Goal: Task Accomplishment & Management: Manage account settings

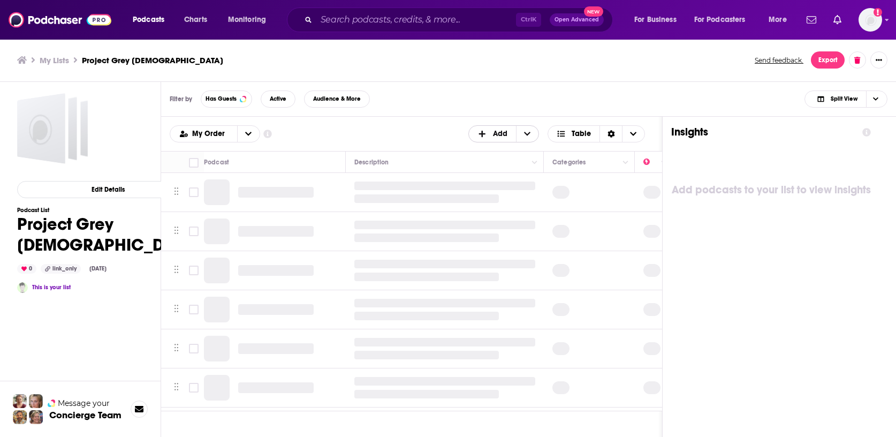
click at [491, 134] on span "+ Add" at bounding box center [484, 133] width 14 height 7
click at [510, 148] on span "Add Podcasts" at bounding box center [504, 151] width 55 height 6
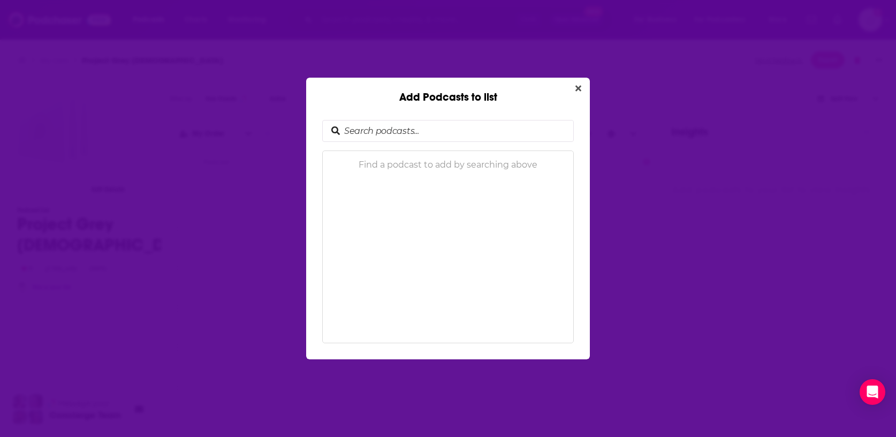
paste input "The Gist"
type input "The Gist"
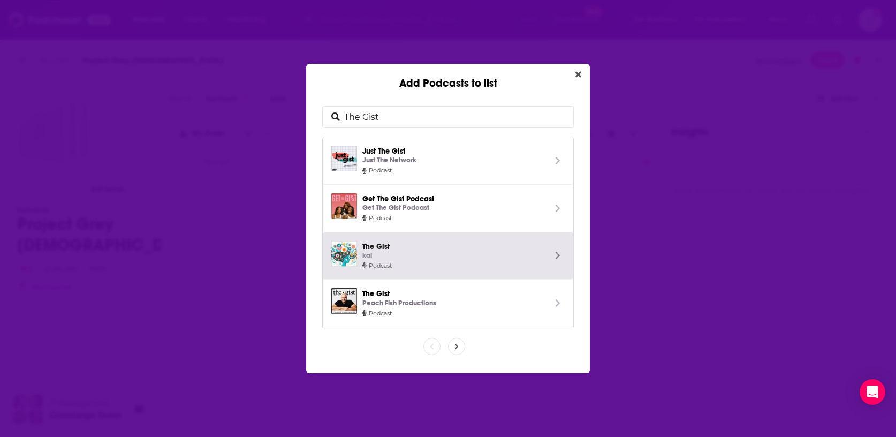
scroll to position [96, 0]
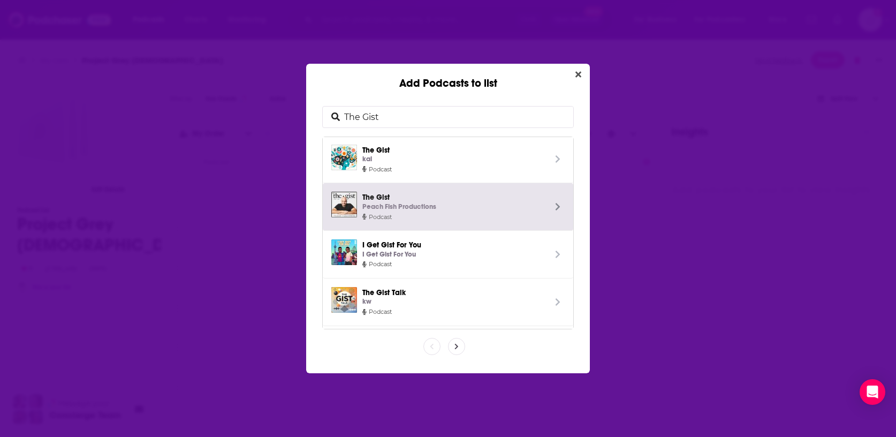
click at [477, 199] on span "The Gist Peach Fish Productions" at bounding box center [453, 202] width 183 height 20
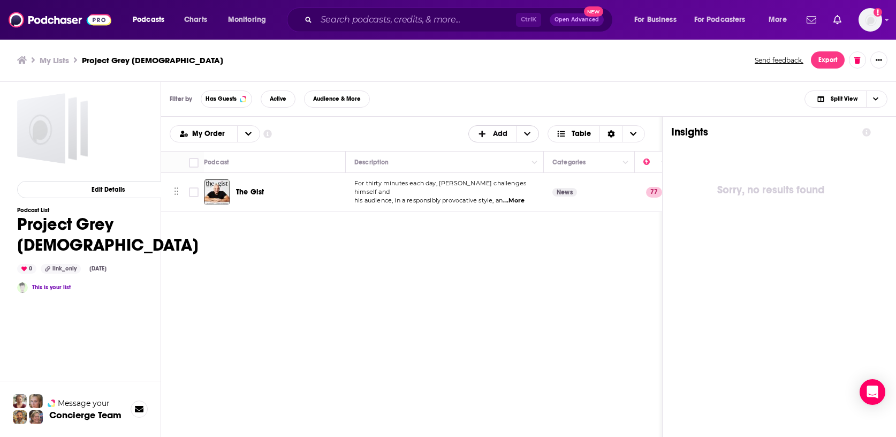
click at [501, 139] on span "Add" at bounding box center [492, 134] width 47 height 18
click at [516, 152] on span "Add Podcasts" at bounding box center [504, 151] width 55 height 6
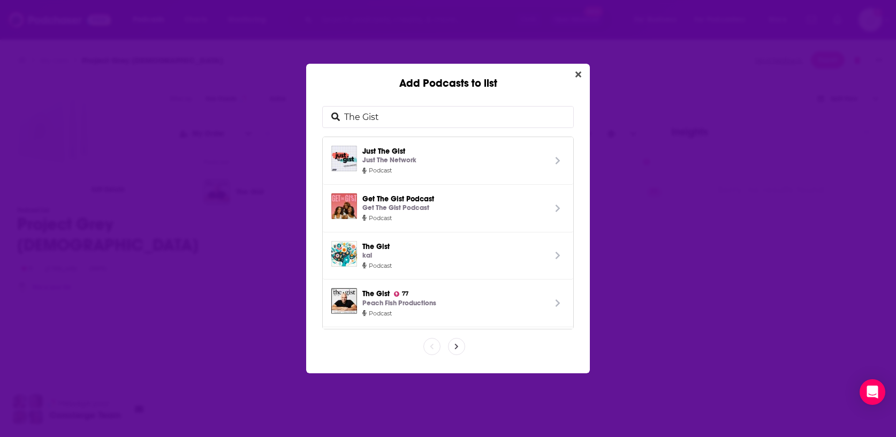
click at [413, 124] on input "The Gist" at bounding box center [456, 116] width 233 height 21
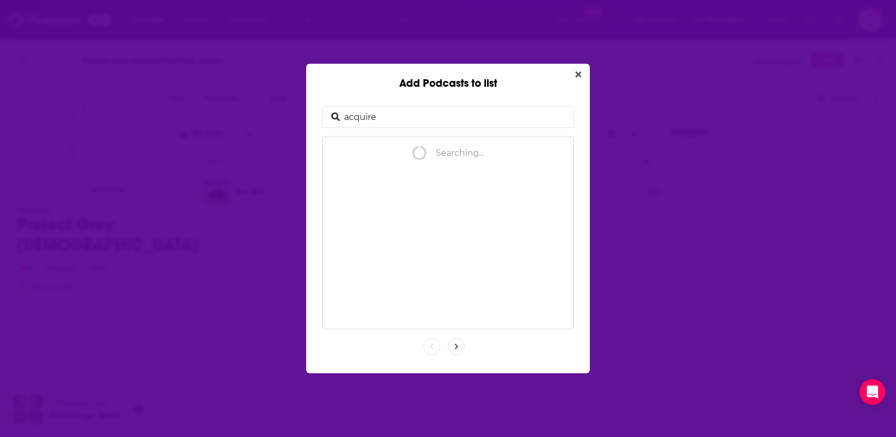
type input "acquired"
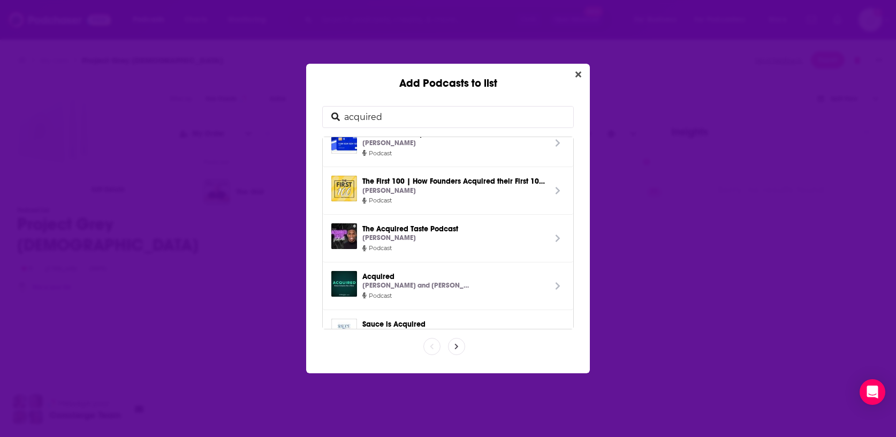
scroll to position [188, 0]
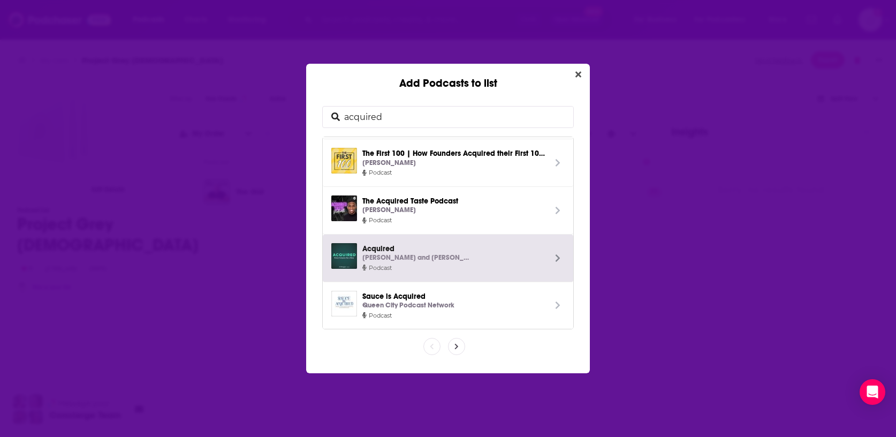
click at [479, 261] on div "[PERSON_NAME] and [PERSON_NAME]" at bounding box center [453, 257] width 183 height 11
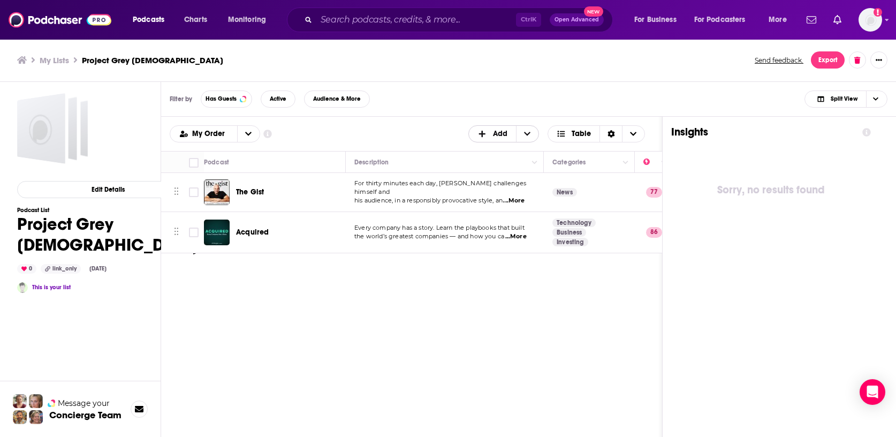
click at [489, 135] on span "+ Add" at bounding box center [484, 133] width 14 height 7
click at [497, 154] on span "Add Podcasts" at bounding box center [504, 151] width 55 height 6
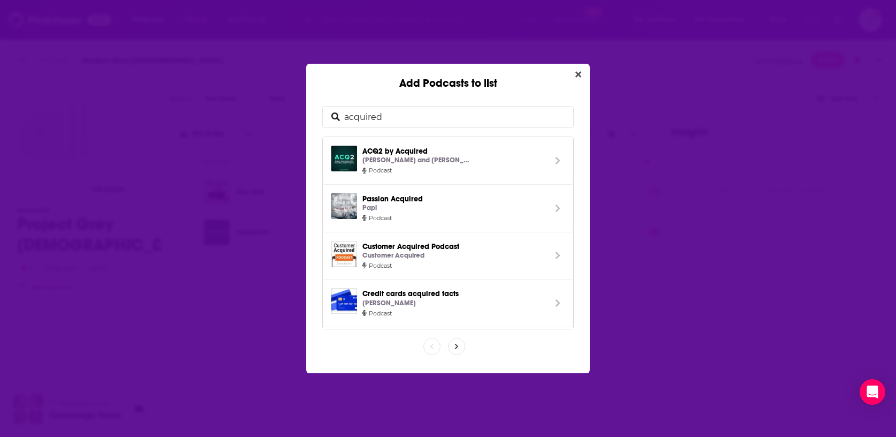
click at [441, 113] on input "acquired" at bounding box center [456, 116] width 233 height 21
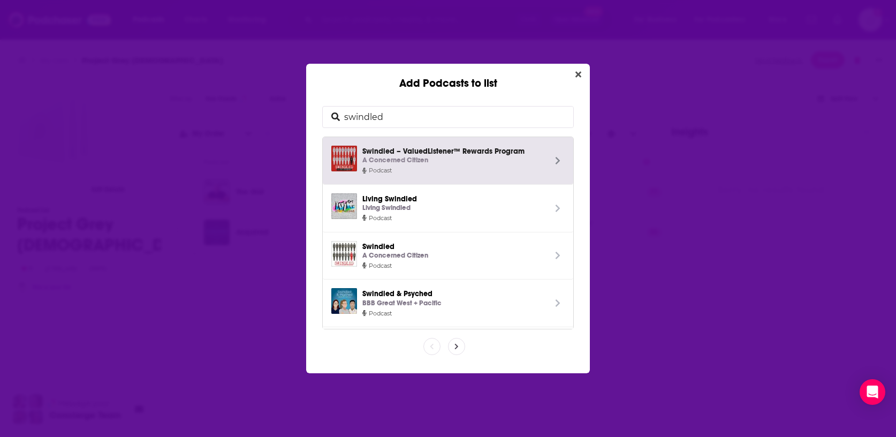
type input "swindled"
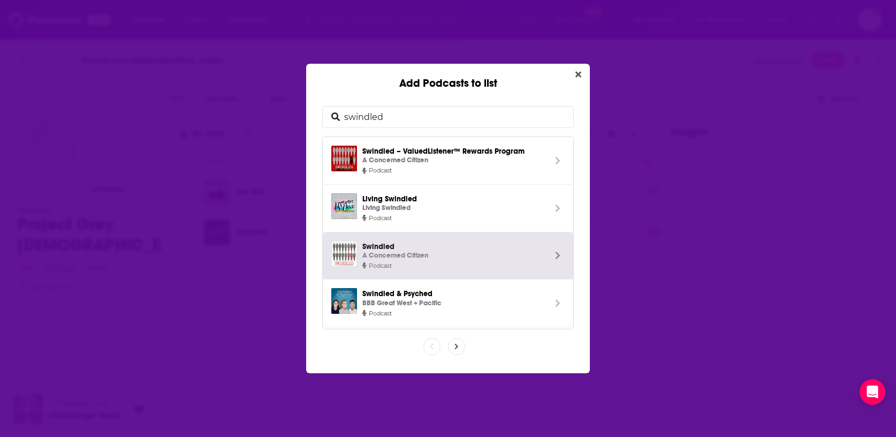
click at [555, 254] on icon "Add Podcasts to list" at bounding box center [557, 255] width 5 height 9
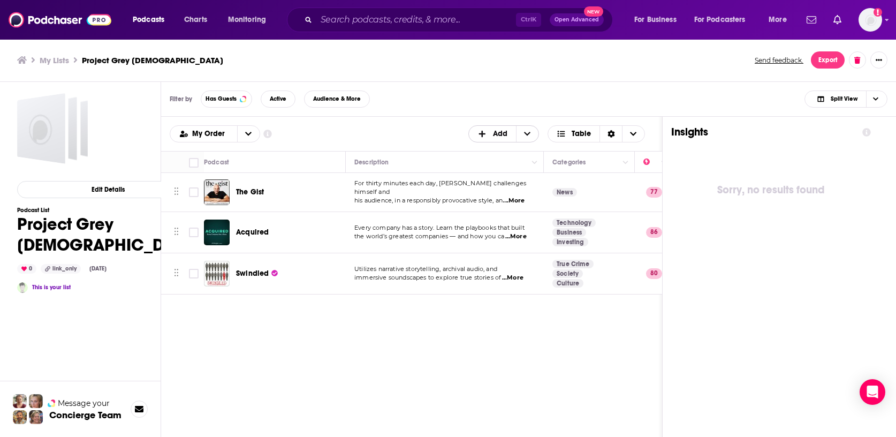
click at [497, 130] on span "Add" at bounding box center [500, 133] width 14 height 7
click at [505, 144] on div "Add Podcasts" at bounding box center [504, 151] width 72 height 18
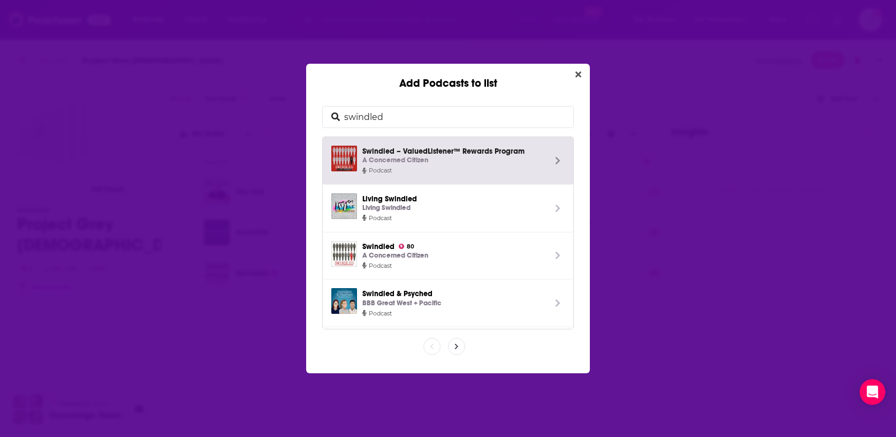
click at [401, 121] on input "swindled" at bounding box center [456, 116] width 233 height 21
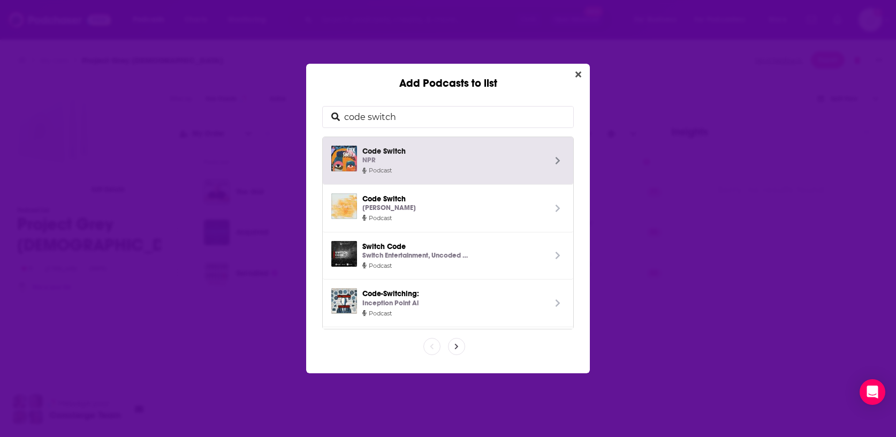
type input "code switch"
click at [551, 156] on span "Add Podcasts to list" at bounding box center [558, 161] width 14 height 30
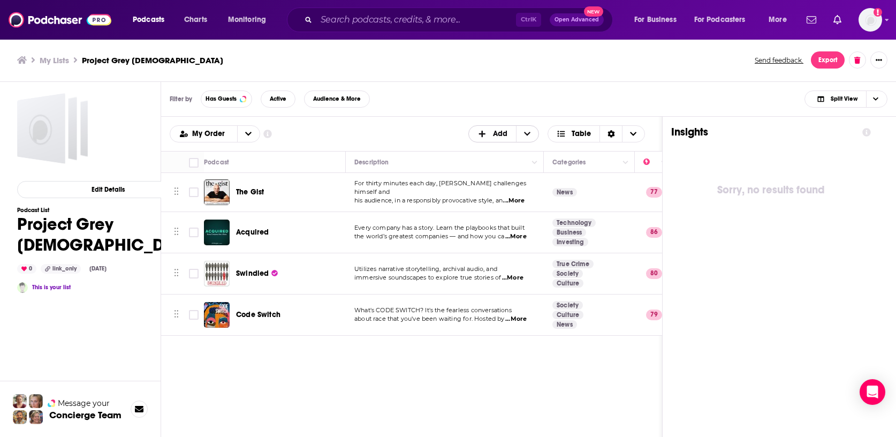
click at [490, 129] on span "Add" at bounding box center [492, 134] width 47 height 18
click at [504, 150] on span "Add Podcasts" at bounding box center [504, 151] width 55 height 6
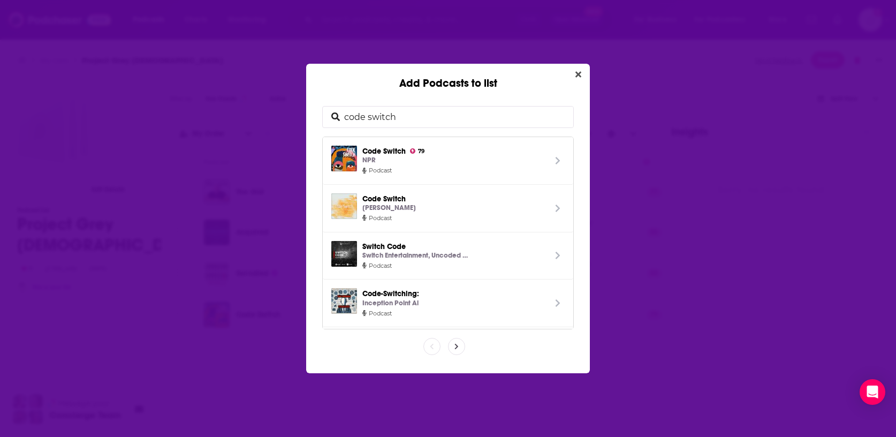
click at [420, 121] on input "code switch" at bounding box center [456, 116] width 233 height 21
paste input "Bertcast"
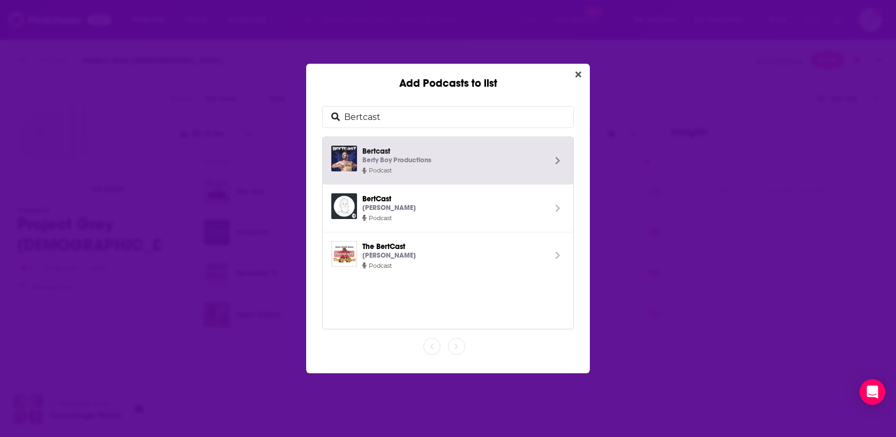
type input "Bertcast"
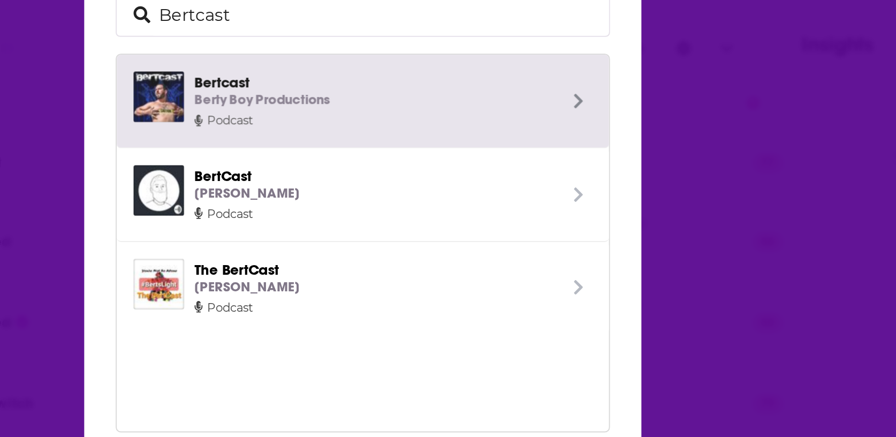
click at [551, 163] on span "Add Podcasts to list" at bounding box center [558, 161] width 14 height 30
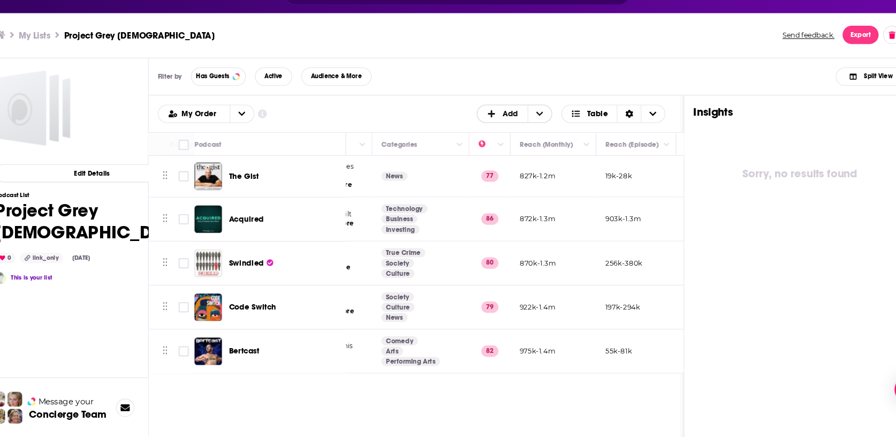
scroll to position [0, 0]
click at [491, 133] on span "+ Add" at bounding box center [484, 133] width 14 height 7
click at [506, 148] on span "Add Podcasts" at bounding box center [504, 151] width 55 height 6
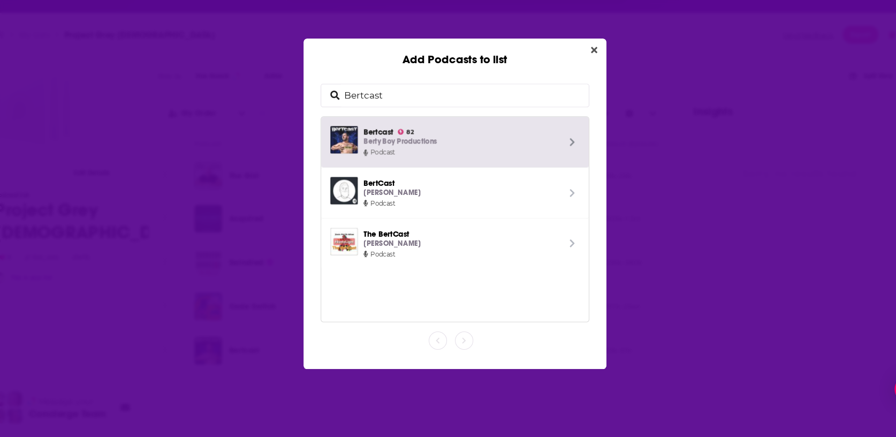
click at [455, 119] on input "Bertcast" at bounding box center [456, 116] width 233 height 21
type input "[PERSON_NAME] Flagrant with [PERSON_NAME]"
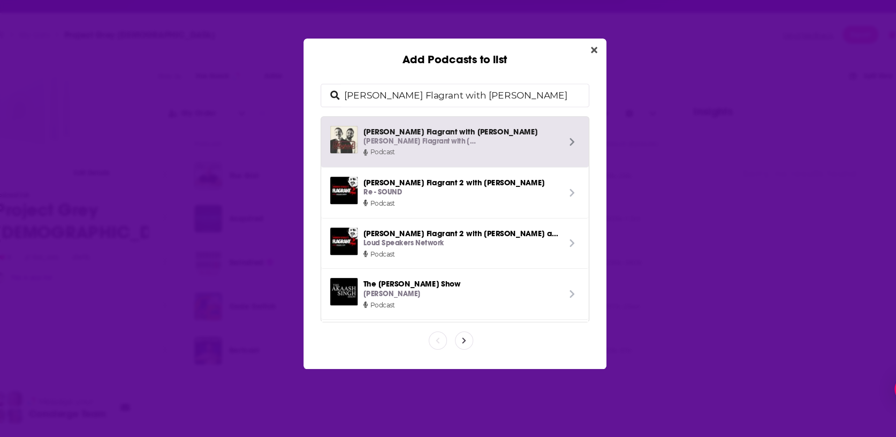
click at [551, 154] on span "Add Podcasts to list" at bounding box center [558, 161] width 14 height 30
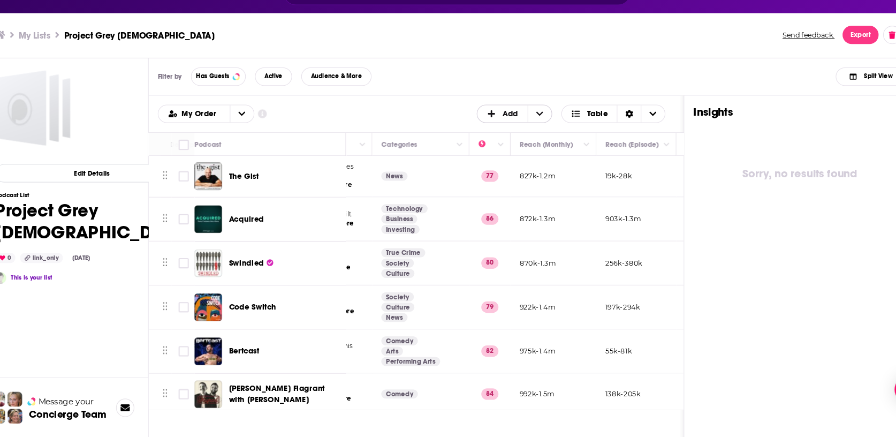
click at [481, 134] on icon "+ Add" at bounding box center [482, 133] width 10 height 7
click at [494, 151] on span "Add Podcasts" at bounding box center [504, 151] width 55 height 6
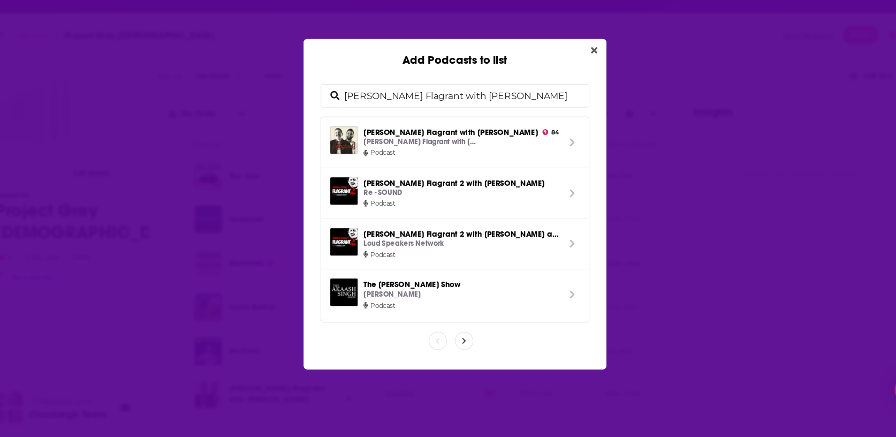
click at [464, 110] on input "[PERSON_NAME] Flagrant with [PERSON_NAME]" at bounding box center [456, 116] width 233 height 21
paste input "Snap Judgment"
type input "Snap Judgment"
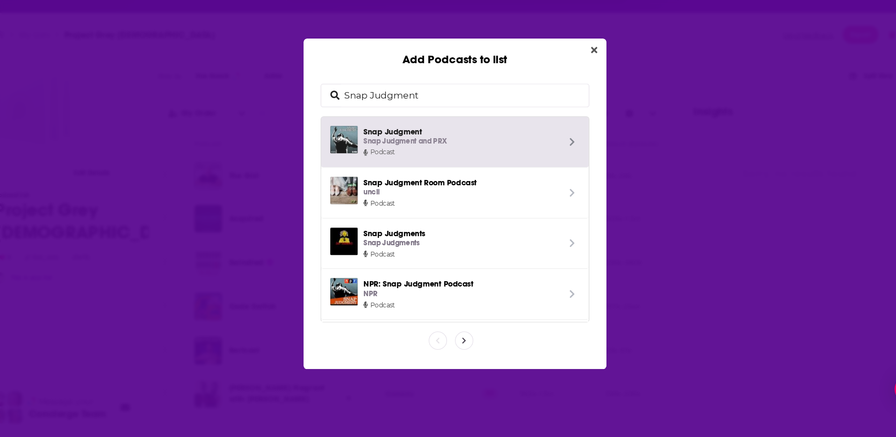
click at [456, 160] on div "Snap Judgment and PRX" at bounding box center [453, 160] width 183 height 11
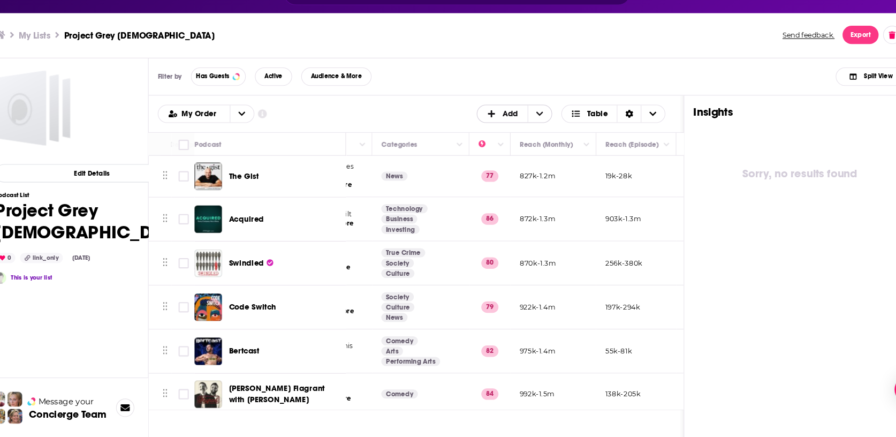
click at [497, 135] on span "Add" at bounding box center [500, 133] width 14 height 7
click at [505, 148] on span "Add Podcasts" at bounding box center [504, 151] width 55 height 6
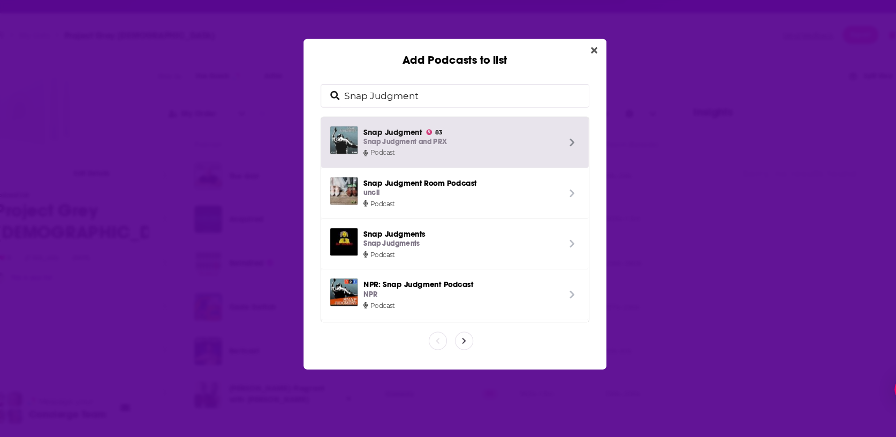
click at [423, 109] on input "Snap Judgment" at bounding box center [456, 116] width 233 height 21
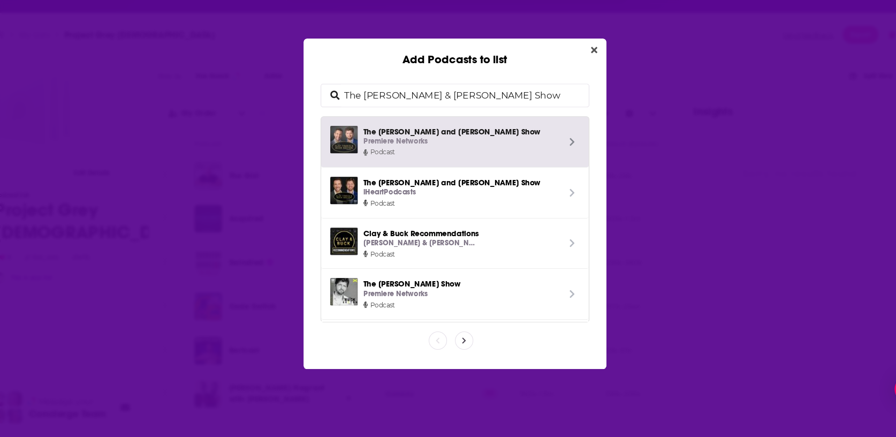
type input "The [PERSON_NAME] & [PERSON_NAME] Show"
click at [508, 156] on div "Premiere Networks" at bounding box center [453, 160] width 183 height 11
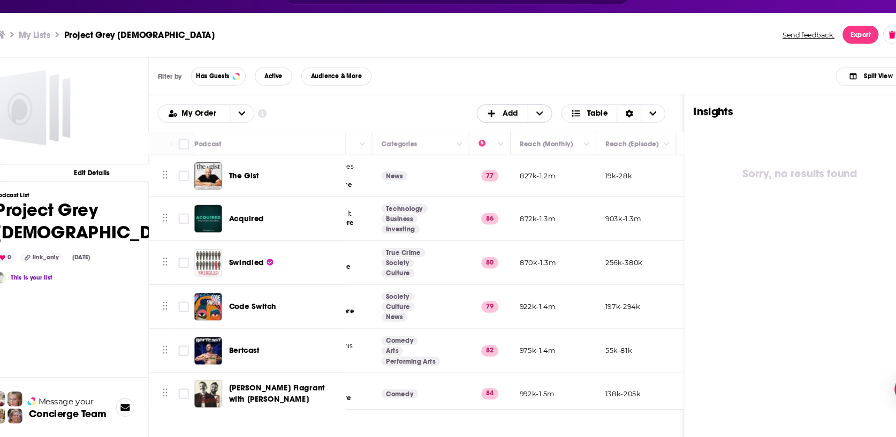
click at [499, 136] on span "Add" at bounding box center [500, 133] width 14 height 7
click at [497, 157] on div "Add Podcasts" at bounding box center [504, 151] width 72 height 18
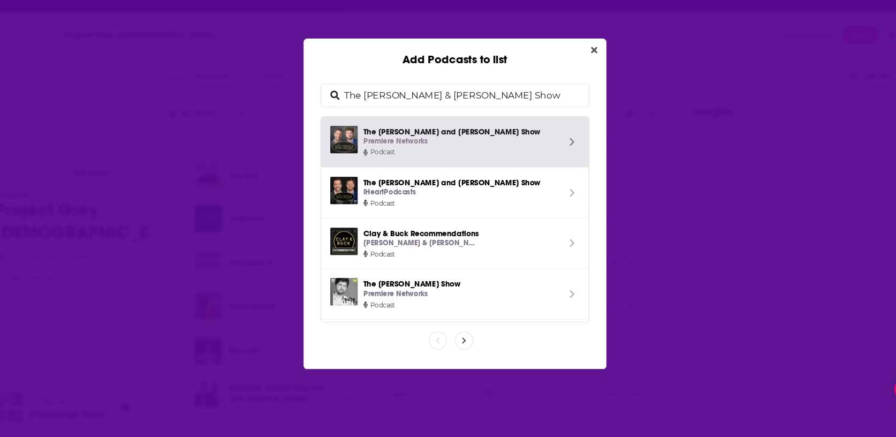
click at [444, 126] on input "The [PERSON_NAME] & [PERSON_NAME] Show" at bounding box center [456, 116] width 233 height 21
type input "Democracy Now!"
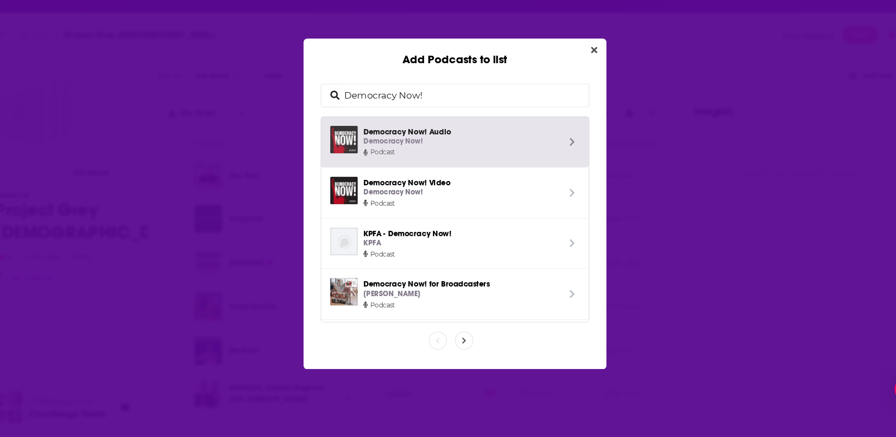
click at [491, 161] on div "Democracy Now!" at bounding box center [453, 160] width 183 height 11
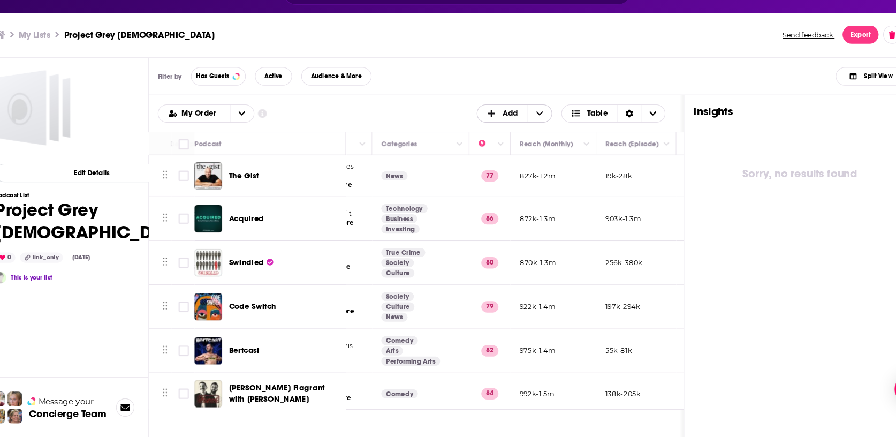
click at [496, 131] on span "Add" at bounding box center [500, 133] width 14 height 7
click at [501, 156] on div "Add Podcasts" at bounding box center [504, 151] width 72 height 18
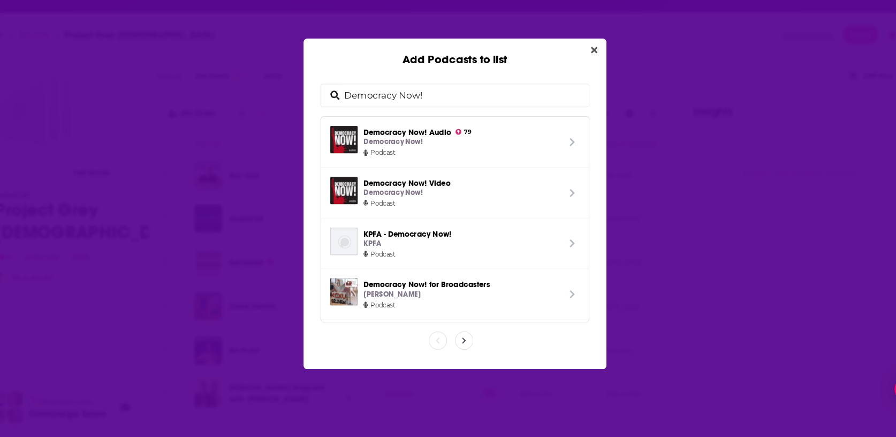
click at [424, 121] on input "Democracy Now!" at bounding box center [456, 116] width 233 height 21
paste input "[PERSON_NAME]'s Super Soul"
type input "[PERSON_NAME]'s Super Soul"
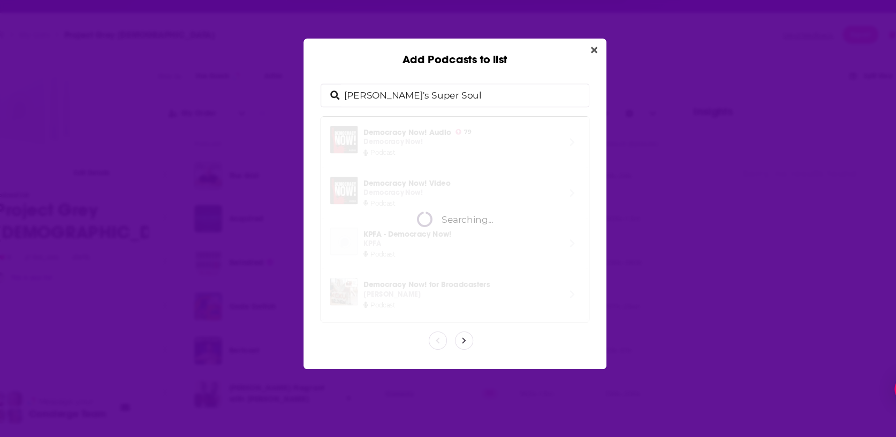
click at [424, 121] on input "[PERSON_NAME]'s Super Soul" at bounding box center [456, 116] width 233 height 21
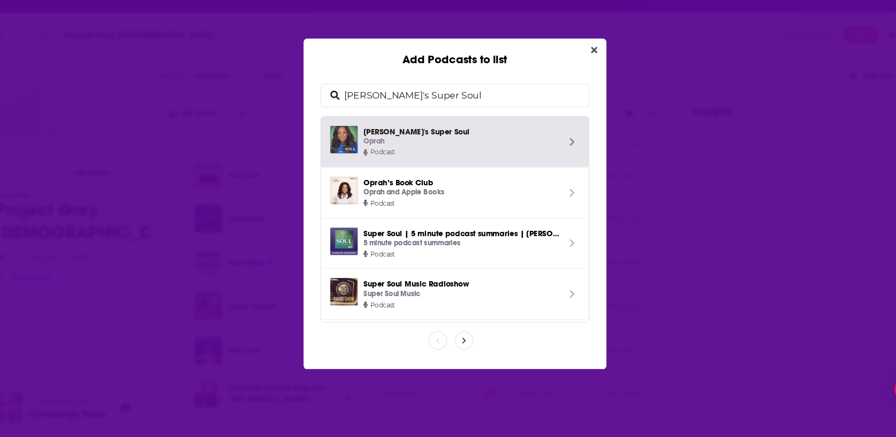
click at [495, 158] on div "Oprah" at bounding box center [453, 160] width 183 height 11
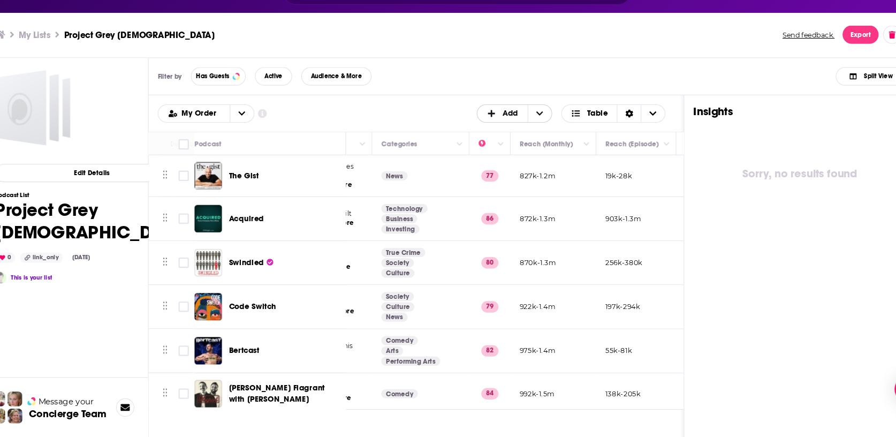
click at [490, 128] on span "Add" at bounding box center [492, 134] width 47 height 18
click at [503, 148] on span "Add Podcasts" at bounding box center [504, 151] width 55 height 6
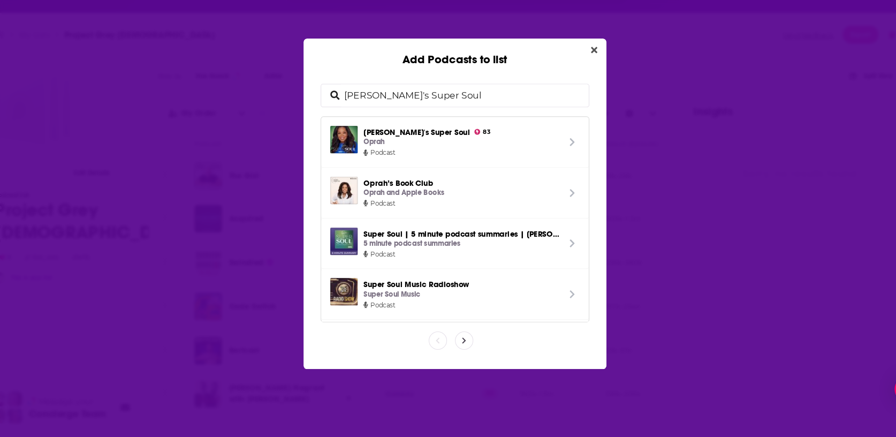
click at [429, 120] on input "[PERSON_NAME]'s Super Soul" at bounding box center [456, 116] width 233 height 21
paste input "Sword and Scale"
type input "Sword and Scale"
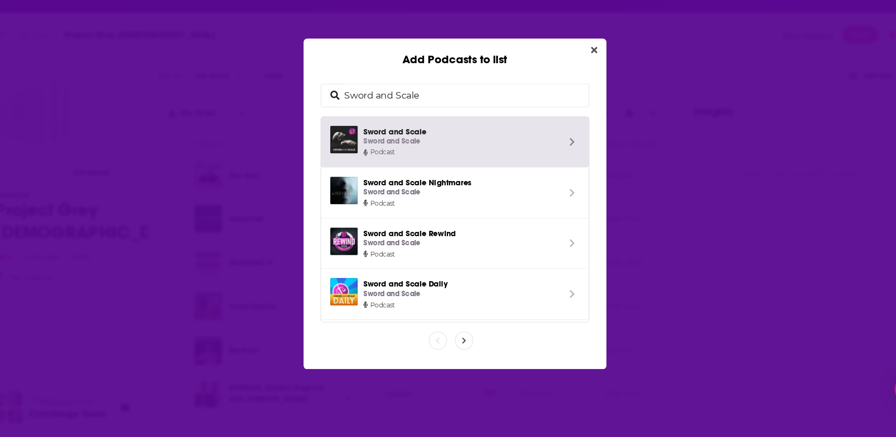
click at [422, 148] on span "Sword and Scale Sword and Scale" at bounding box center [453, 156] width 183 height 20
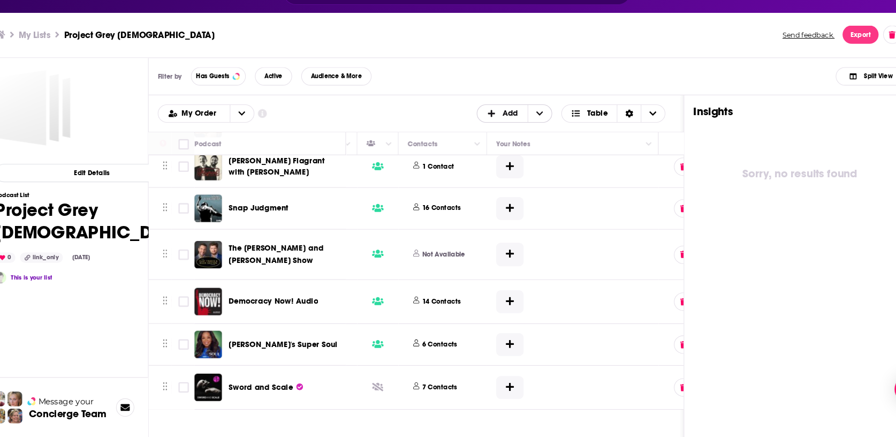
scroll to position [217, 522]
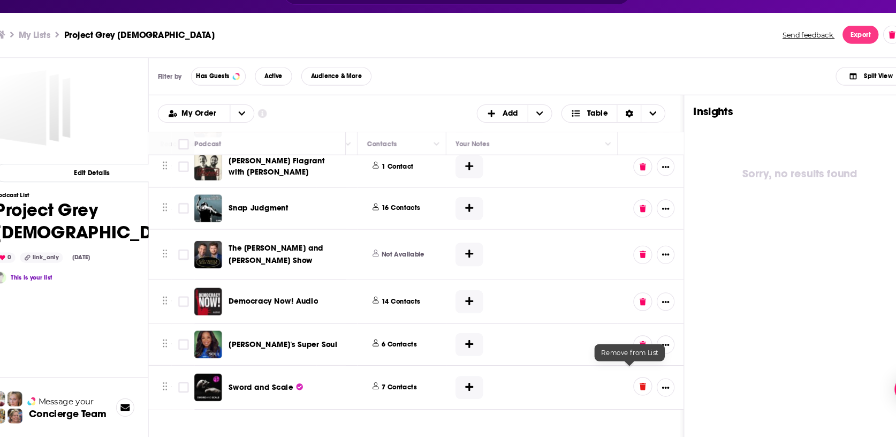
click at [621, 386] on icon at bounding box center [624, 389] width 6 height 7
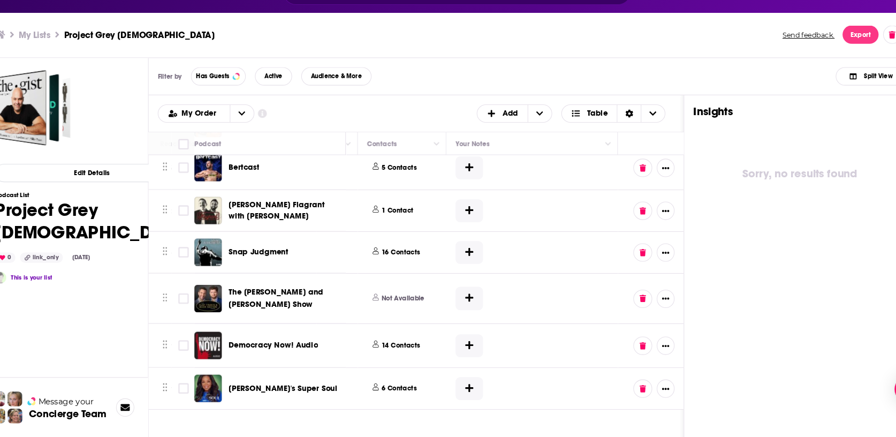
scroll to position [176, 522]
click at [497, 130] on span "Add" at bounding box center [500, 133] width 14 height 7
click at [502, 146] on div "Add Podcasts" at bounding box center [504, 151] width 72 height 18
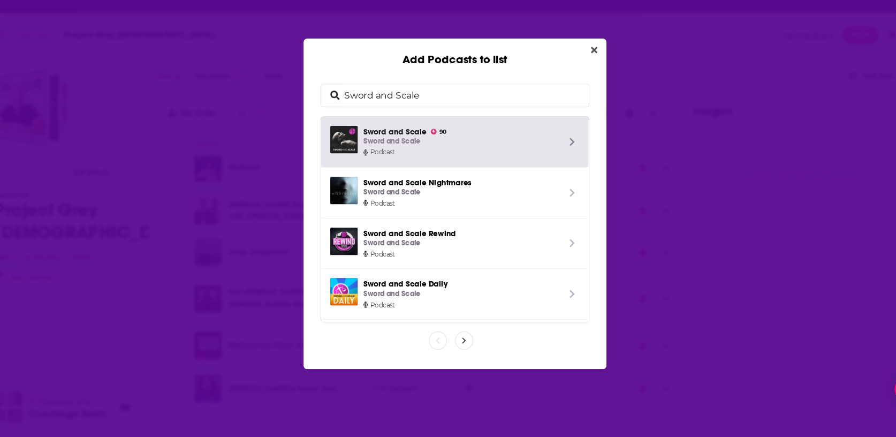
click at [452, 110] on input "Sword and Scale" at bounding box center [456, 116] width 233 height 21
type input "The Happiness Lab"
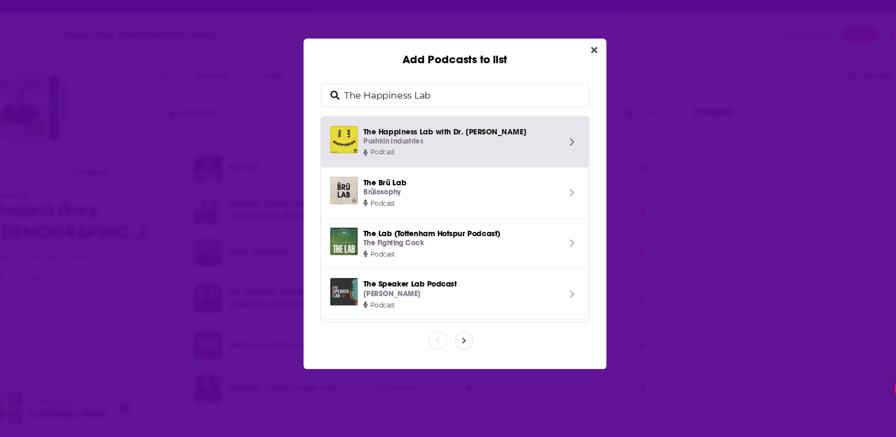
click at [551, 157] on span "Add Podcasts to list" at bounding box center [558, 161] width 14 height 30
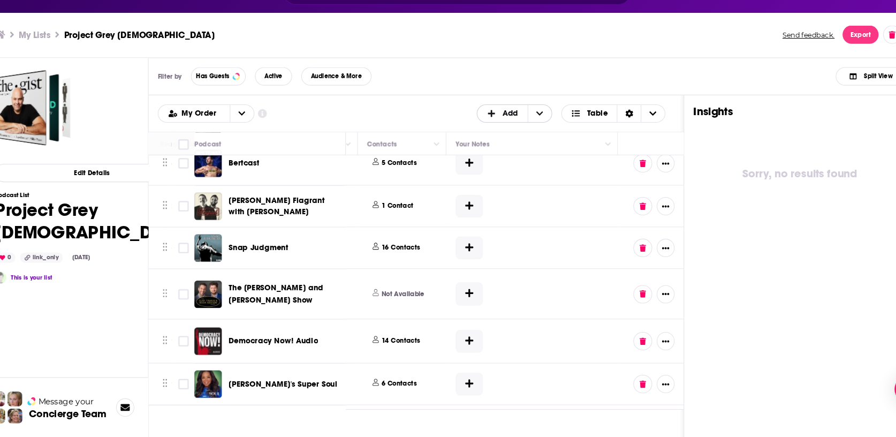
click at [481, 131] on icon "+ Add" at bounding box center [482, 133] width 10 height 7
click at [501, 146] on div "Add Podcasts" at bounding box center [504, 151] width 72 height 18
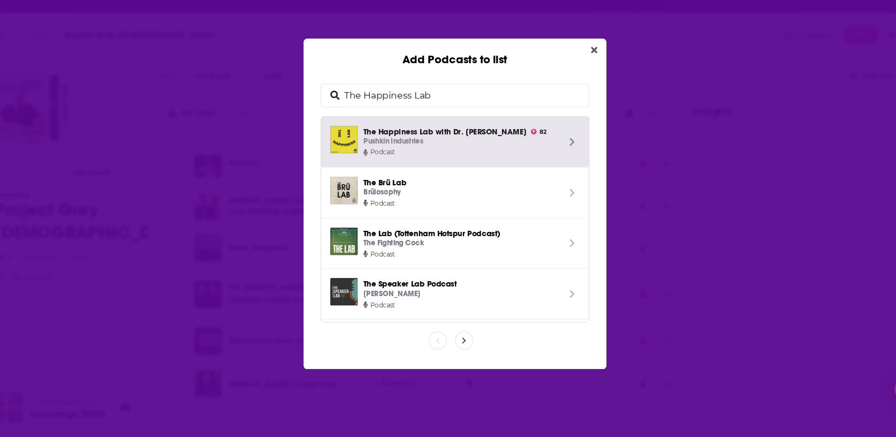
click at [408, 120] on input "The Happiness Lab" at bounding box center [456, 116] width 233 height 21
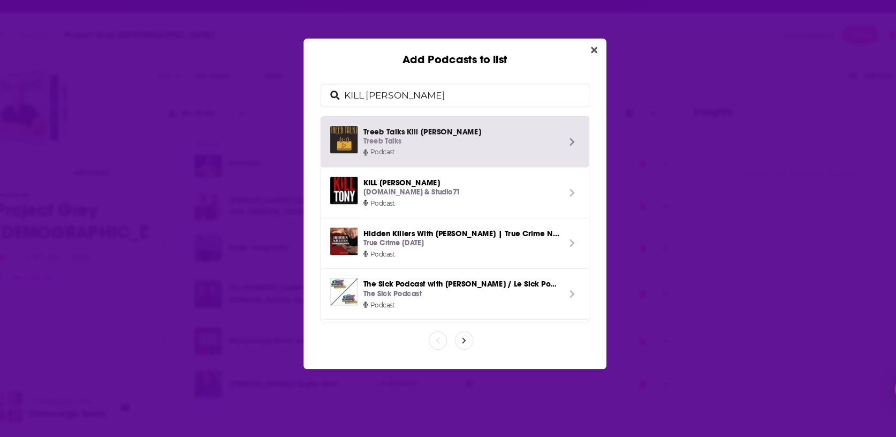
type input "KILL [PERSON_NAME]"
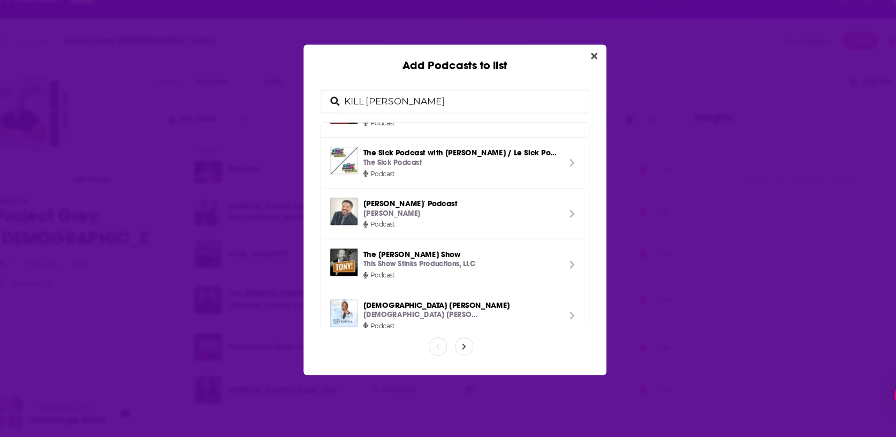
scroll to position [0, 0]
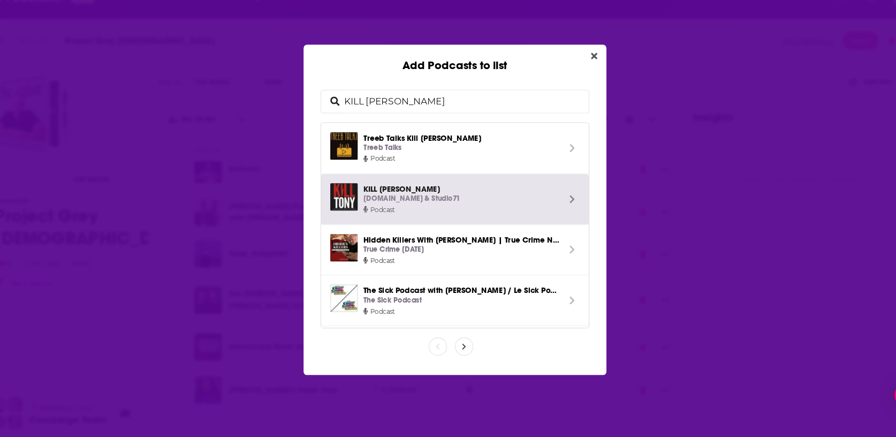
click at [499, 197] on span "KILL [PERSON_NAME][DOMAIN_NAME] & Studio71" at bounding box center [453, 203] width 183 height 20
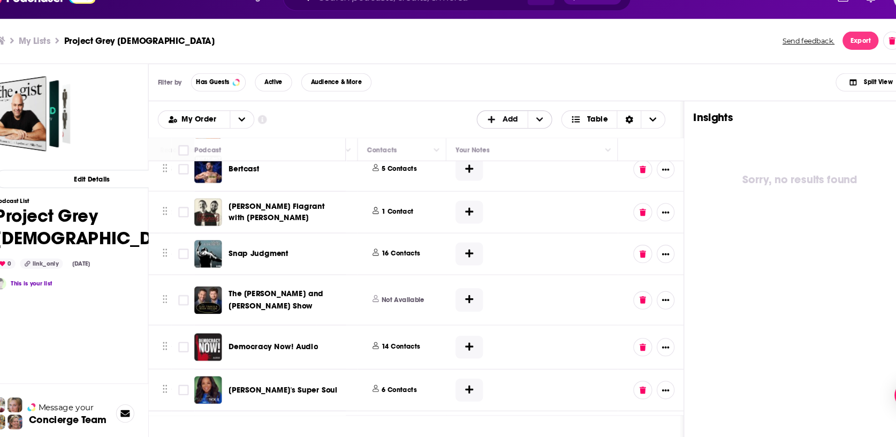
click at [493, 130] on span "Add" at bounding box center [500, 133] width 14 height 7
click at [500, 148] on span "Add Podcasts" at bounding box center [504, 151] width 55 height 6
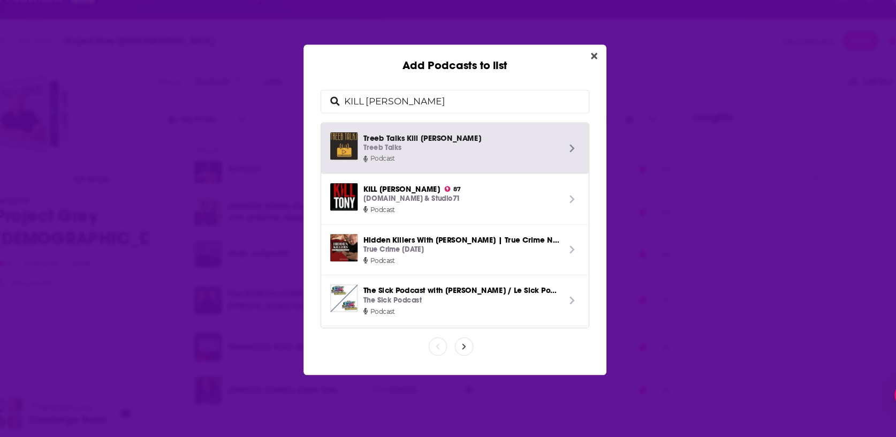
click at [406, 121] on input "KILL [PERSON_NAME]" at bounding box center [456, 116] width 233 height 21
type input "Freakonomics Radio"
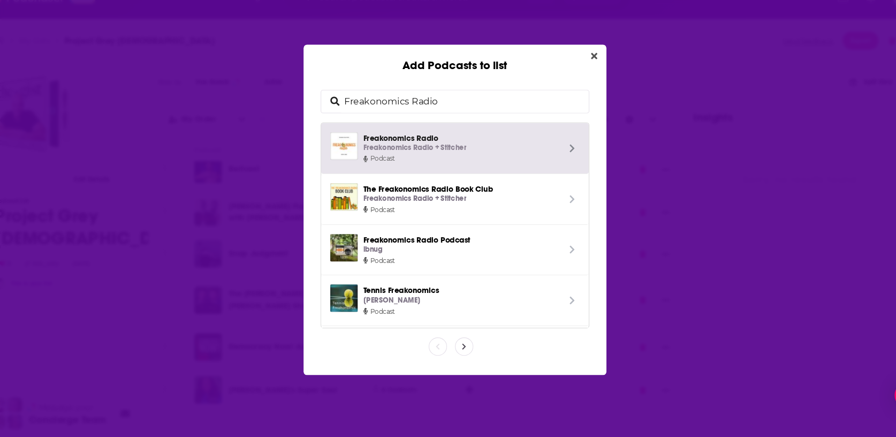
click at [518, 151] on span "Freakonomics Radio Freakonomics Radio + Stitcher" at bounding box center [453, 156] width 183 height 20
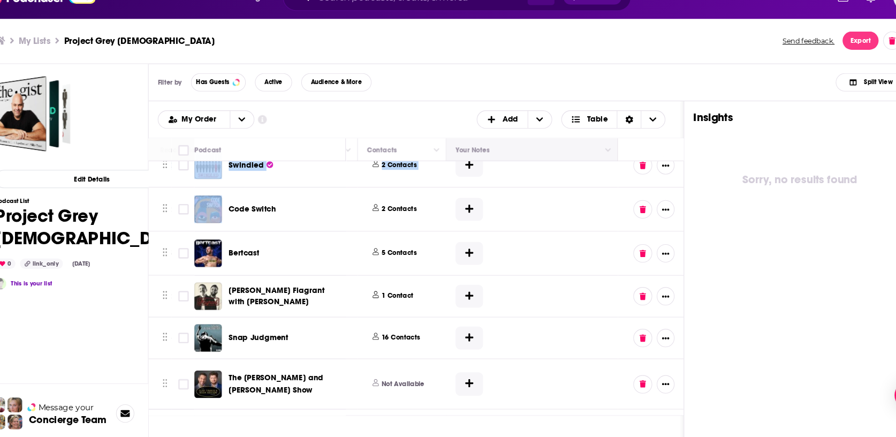
click at [518, 151] on th "Your Notes" at bounding box center [520, 161] width 161 height 21
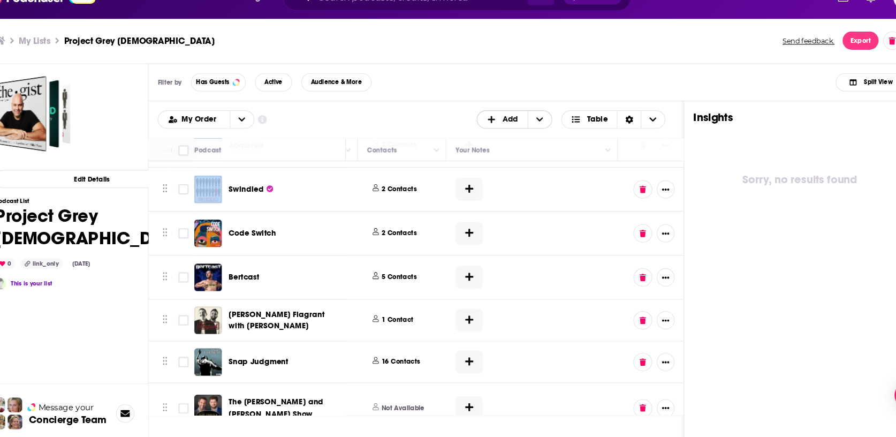
click at [496, 133] on span "Add" at bounding box center [500, 133] width 14 height 7
click at [507, 151] on span "Add Podcasts" at bounding box center [504, 151] width 55 height 6
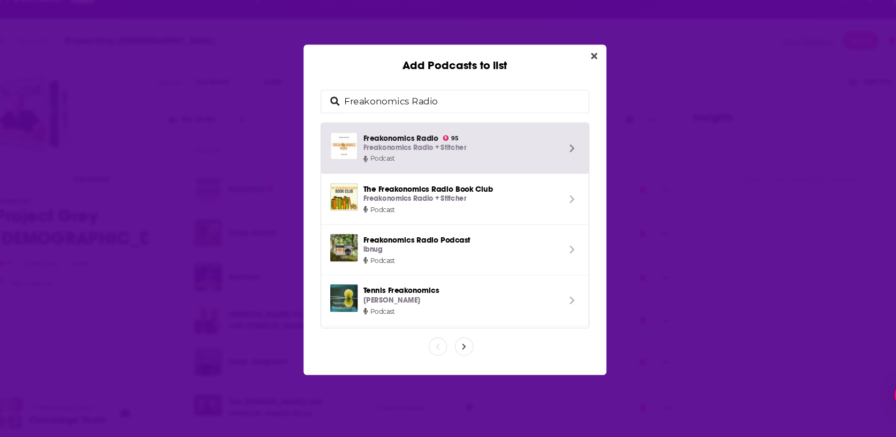
click at [457, 114] on input "Freakonomics Radio" at bounding box center [456, 116] width 233 height 21
type input "Morning Wire"
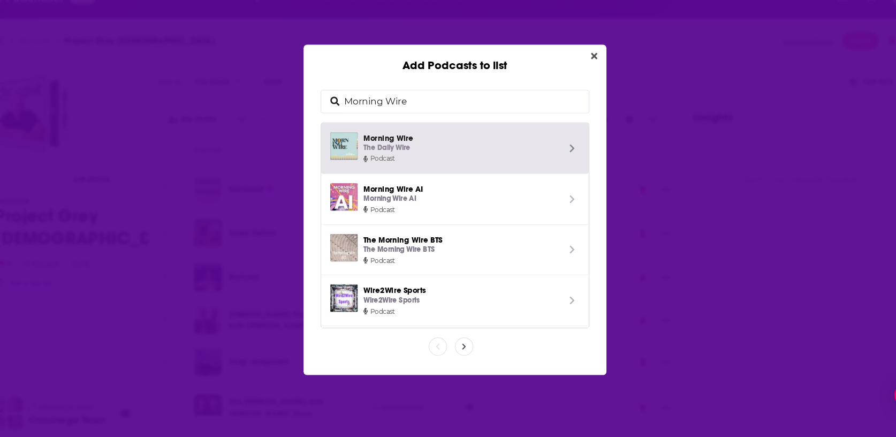
click at [490, 162] on div "The Daily Wire" at bounding box center [453, 160] width 183 height 11
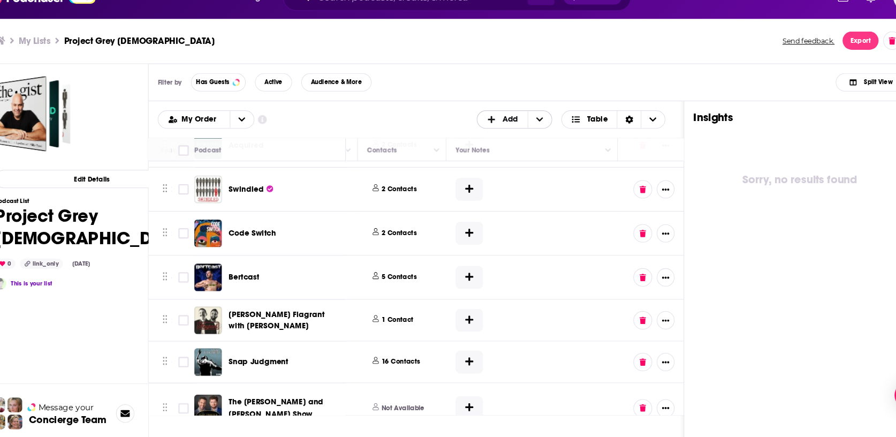
click at [489, 130] on span "+ Add" at bounding box center [484, 133] width 14 height 7
click at [496, 146] on div "Add Podcasts" at bounding box center [504, 151] width 72 height 18
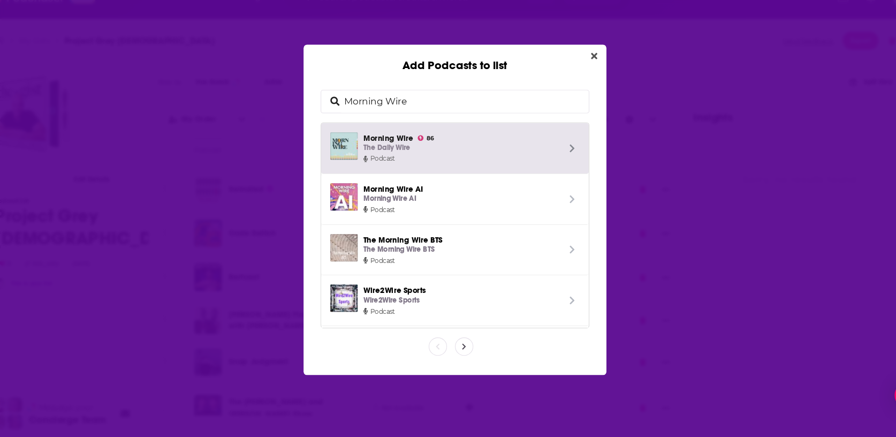
click at [460, 118] on input "Morning Wire" at bounding box center [456, 116] width 233 height 21
type input "[PERSON_NAME] Show"
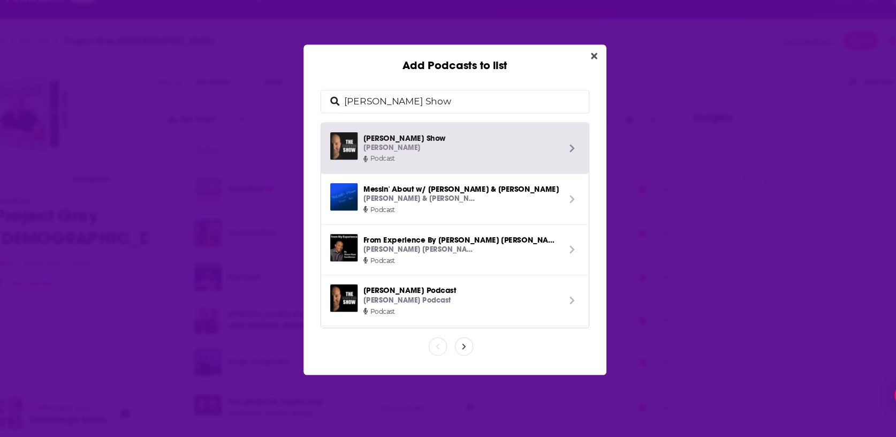
click at [447, 158] on div "[PERSON_NAME]" at bounding box center [453, 160] width 183 height 11
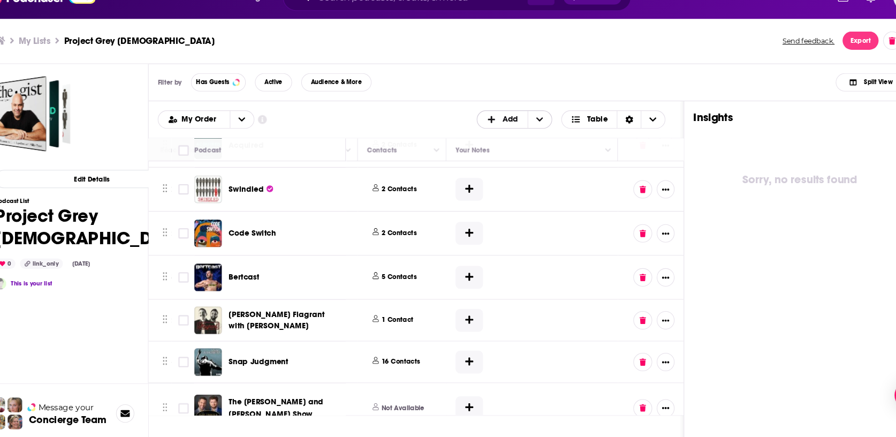
click at [493, 134] on span "Add" at bounding box center [500, 133] width 14 height 7
click at [485, 153] on span "Add Podcasts" at bounding box center [504, 151] width 55 height 6
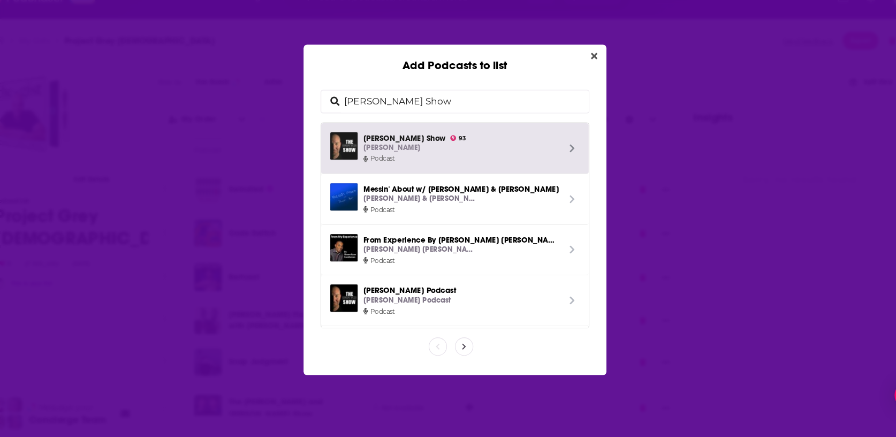
click at [408, 111] on input "[PERSON_NAME] Show" at bounding box center [456, 116] width 233 height 21
type input "Stuff You Missed in History Class"
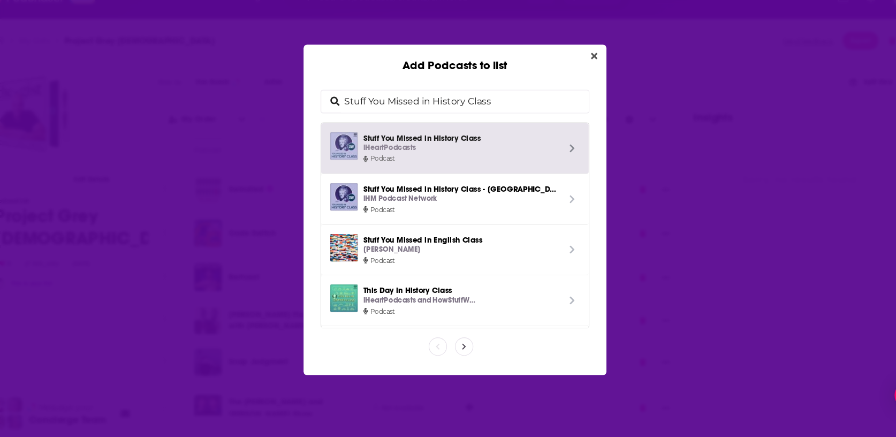
click at [409, 158] on p "iHeartPodcasts" at bounding box center [386, 160] width 49 height 11
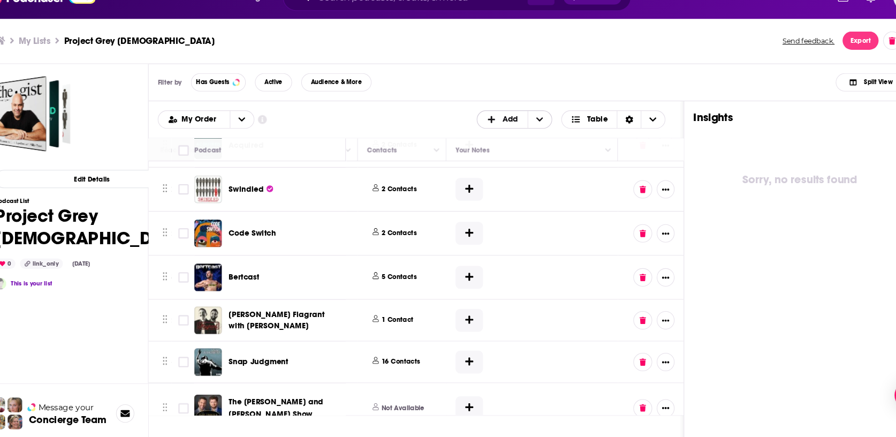
scroll to position [0, 522]
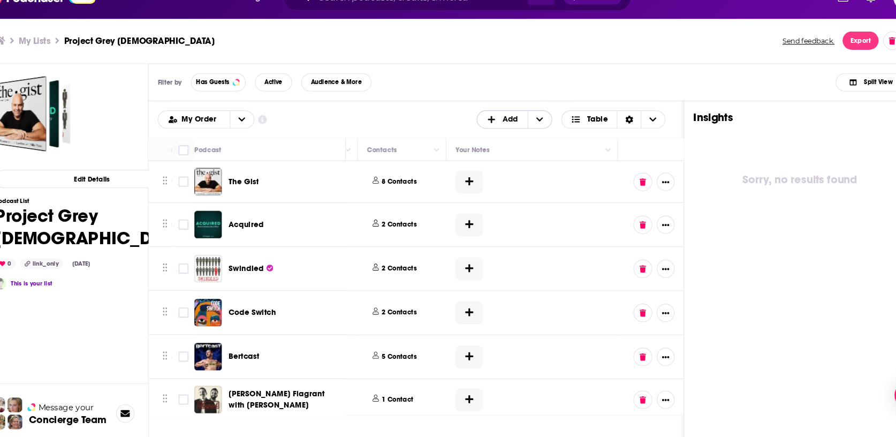
click at [489, 140] on span "Add" at bounding box center [492, 134] width 47 height 18
click at [494, 151] on span "Add Podcasts" at bounding box center [504, 151] width 55 height 6
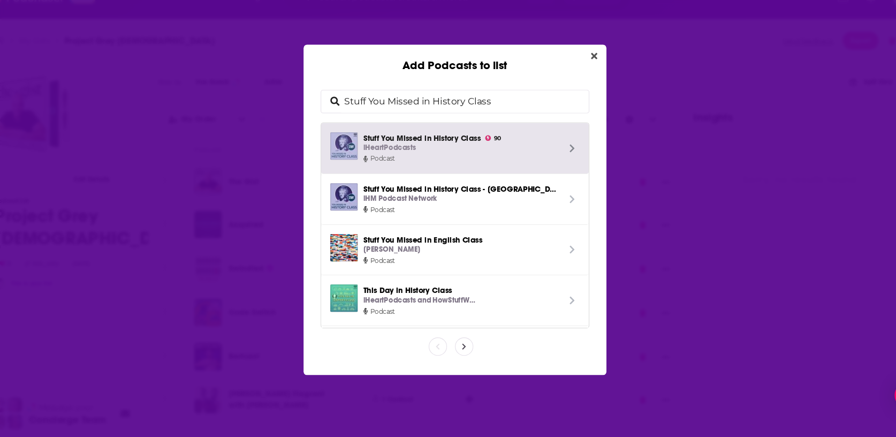
click at [455, 120] on input "Stuff You Missed in History Class" at bounding box center [456, 116] width 233 height 21
type input "Armchair Expert"
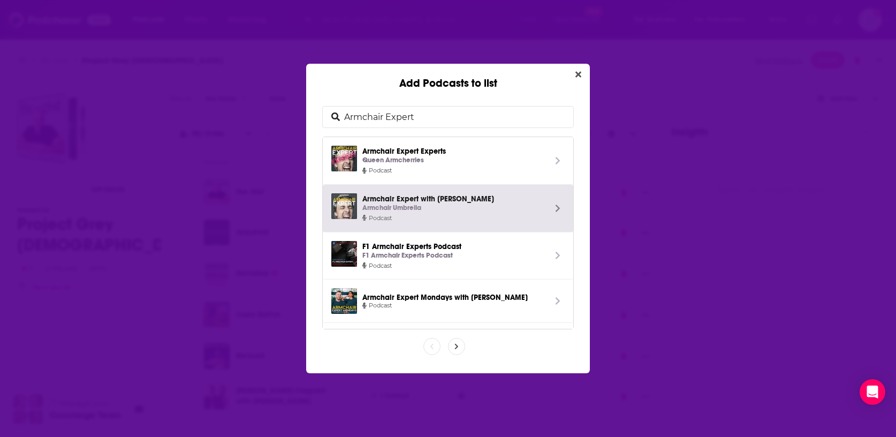
click at [492, 212] on div "Armchair Umbrella" at bounding box center [453, 207] width 183 height 11
